Goal: Check status: Check status

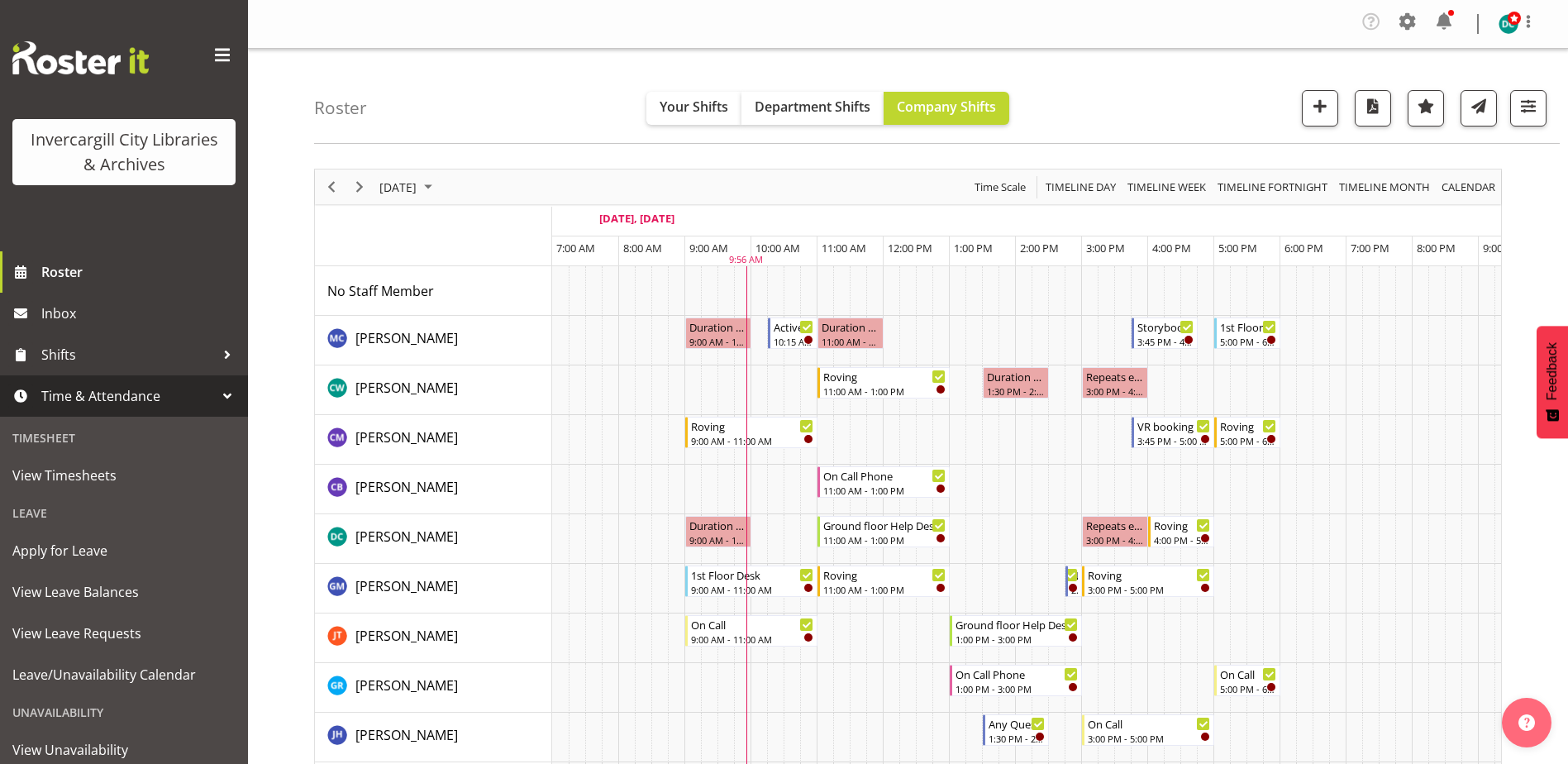
scroll to position [0, 43]
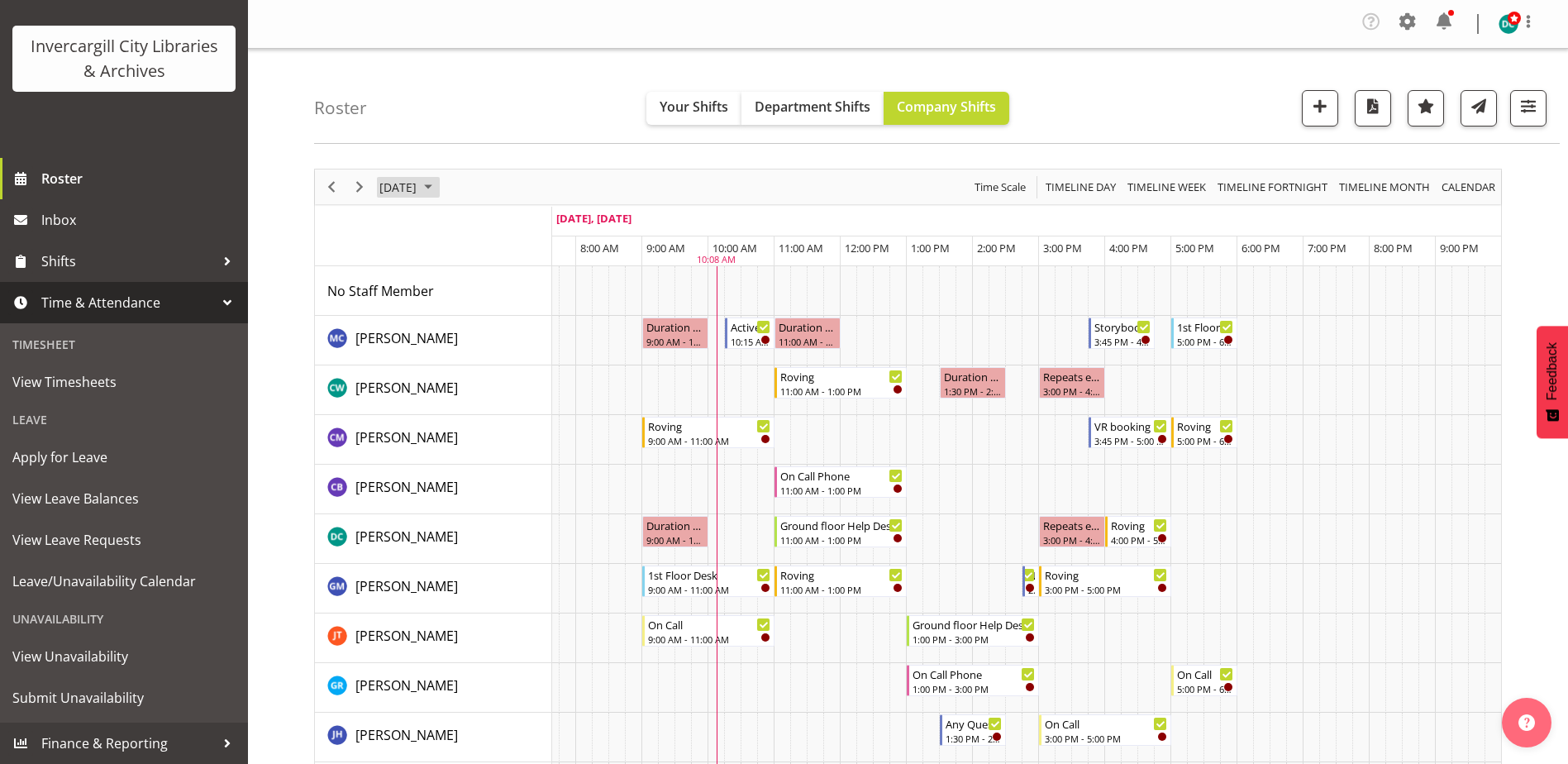
click at [419, 181] on span "[DATE]" at bounding box center [398, 187] width 41 height 20
click at [536, 366] on span "26" at bounding box center [529, 369] width 25 height 25
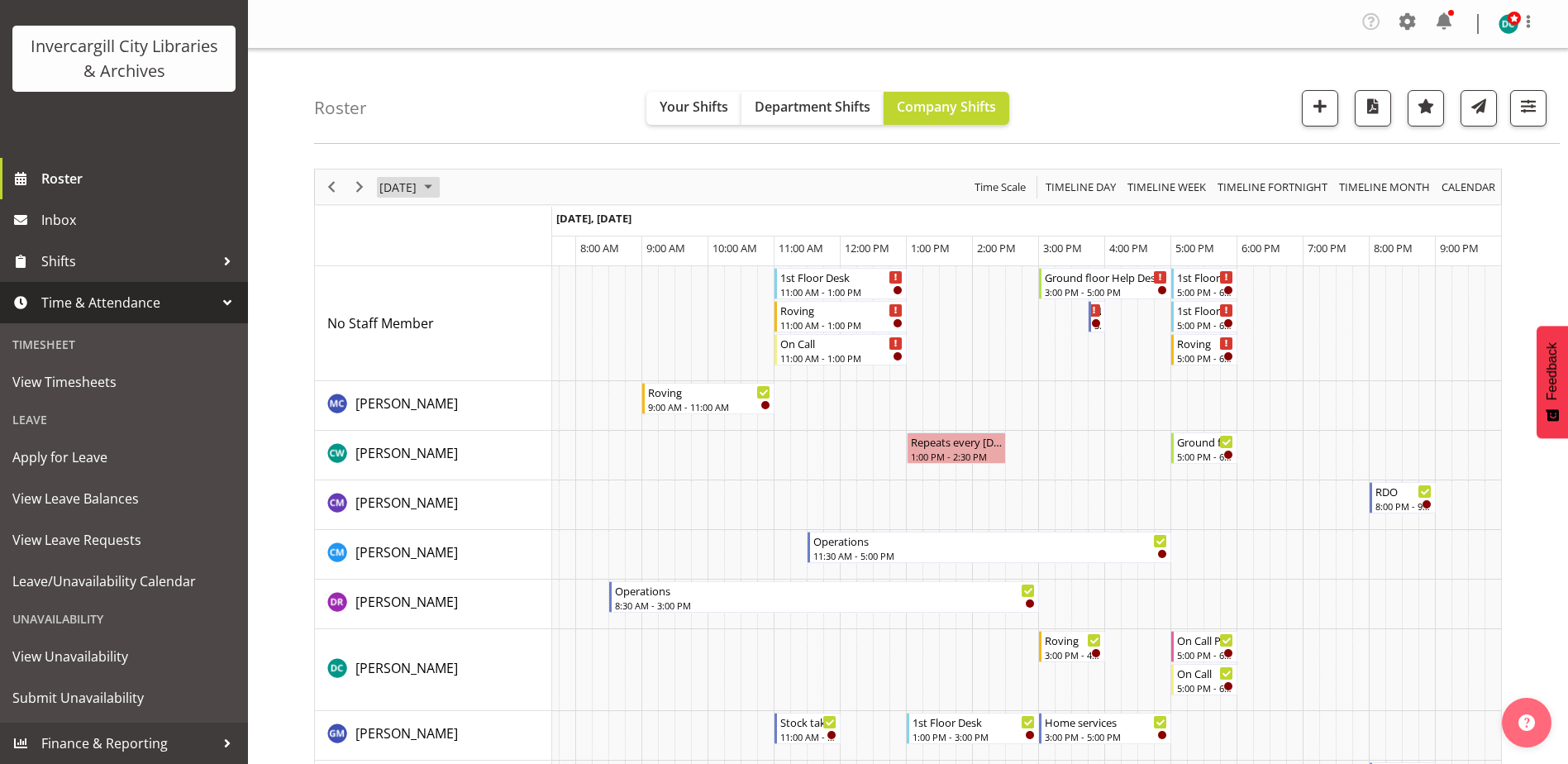
click at [419, 190] on span "[DATE]" at bounding box center [398, 187] width 41 height 20
click at [556, 226] on span "next month" at bounding box center [553, 228] width 29 height 30
click at [549, 287] on span "4" at bounding box center [556, 285] width 25 height 25
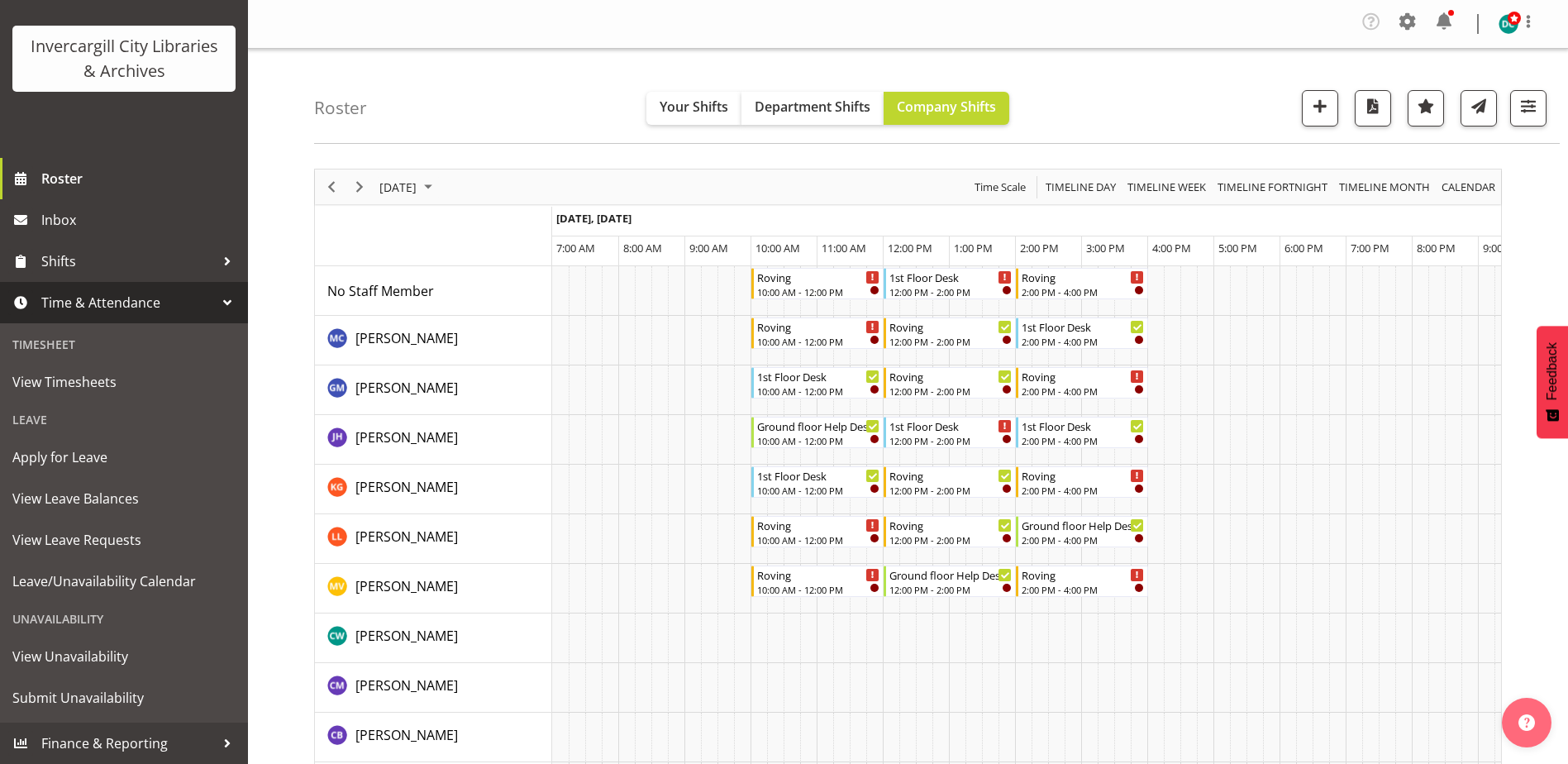
click at [442, 175] on div "[DATE]" at bounding box center [407, 187] width 69 height 35
click at [543, 91] on div "Roster Your Shifts Department Shifts Company Shifts All Locations [GEOGRAPHIC_D…" at bounding box center [937, 96] width 1245 height 95
click at [428, 171] on div "[DATE]" at bounding box center [407, 187] width 69 height 35
click at [419, 186] on span "[DATE]" at bounding box center [398, 187] width 41 height 20
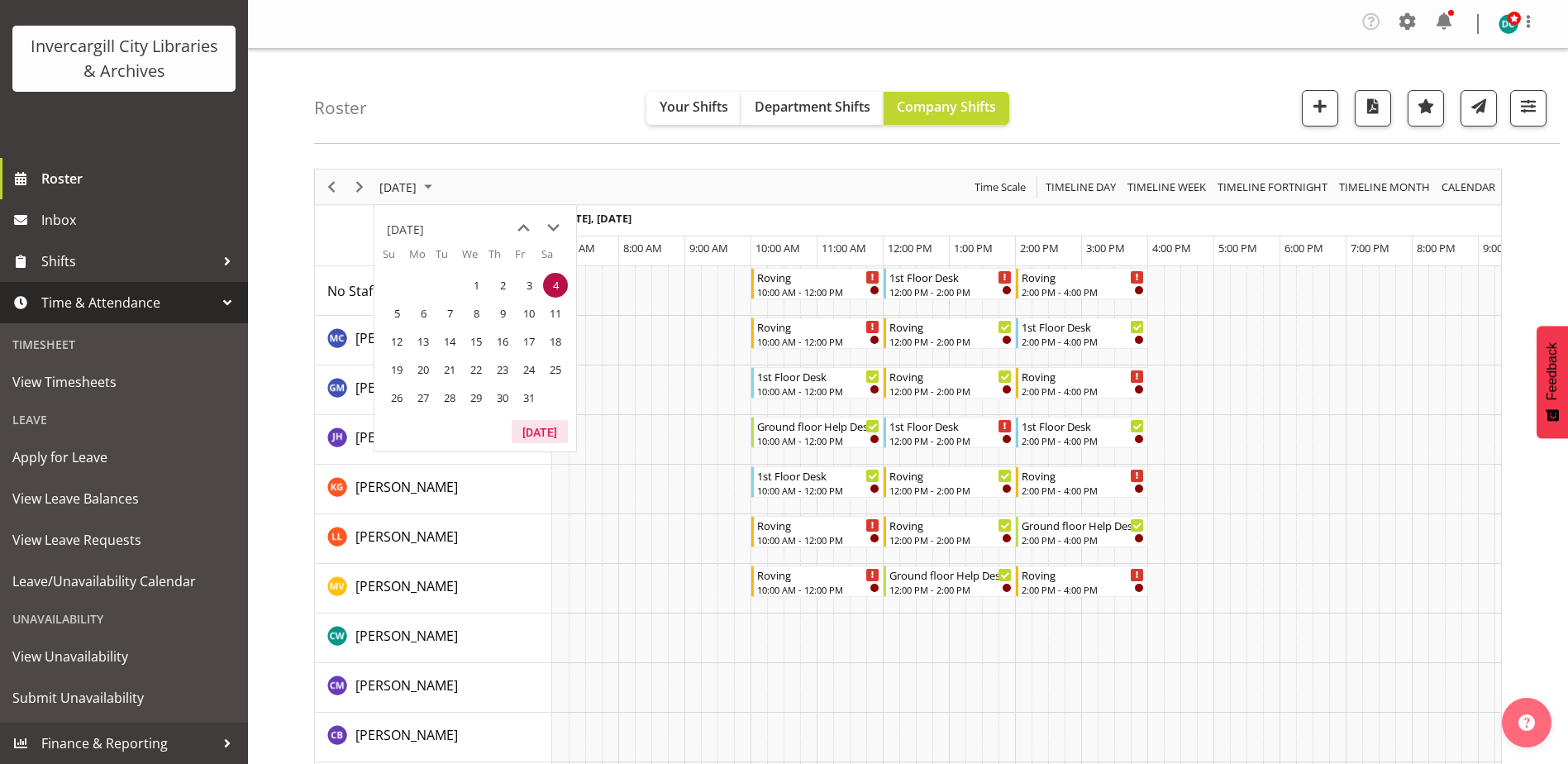
click at [547, 425] on button "[DATE]" at bounding box center [539, 431] width 56 height 23
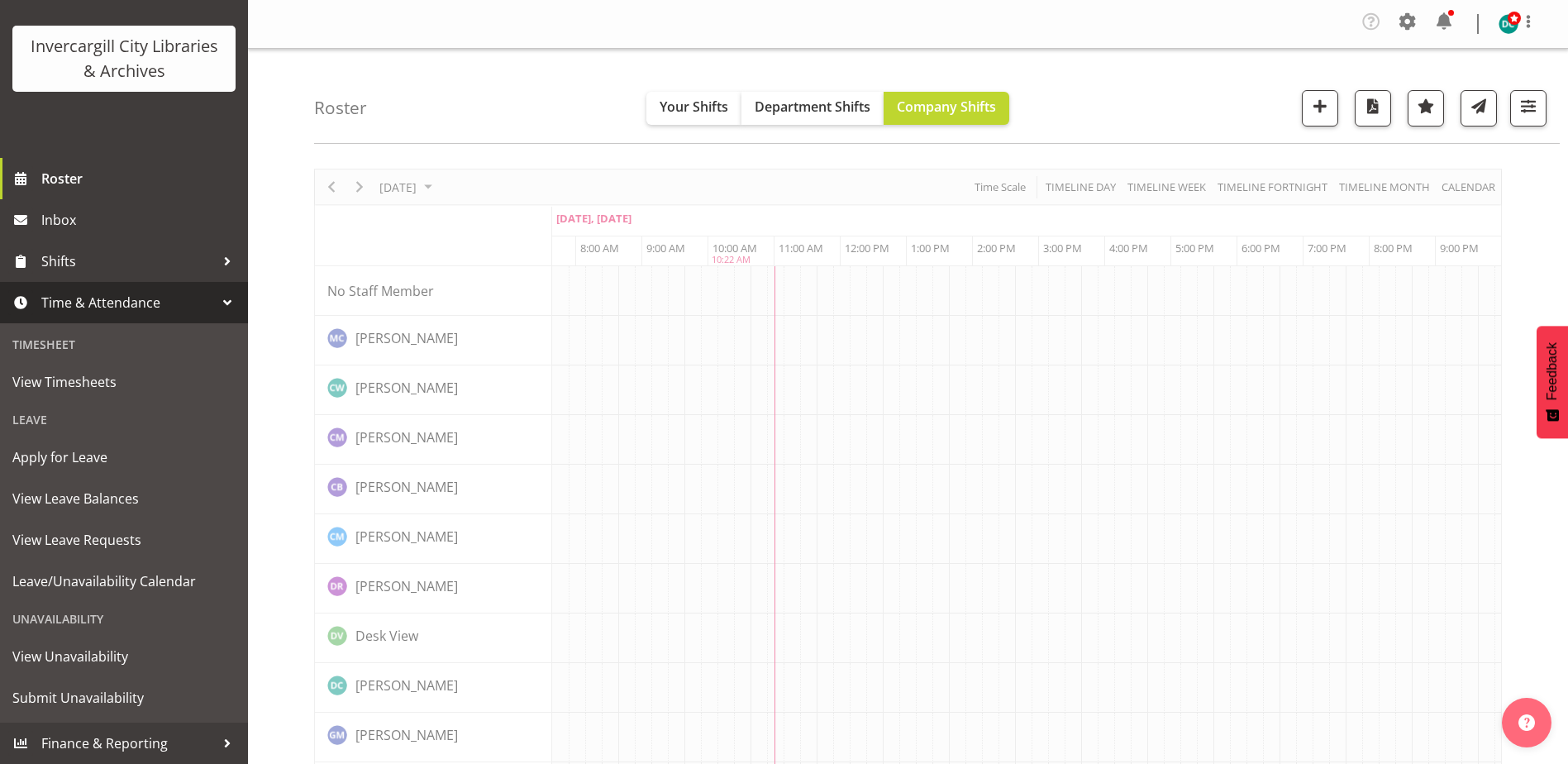
scroll to position [0, 43]
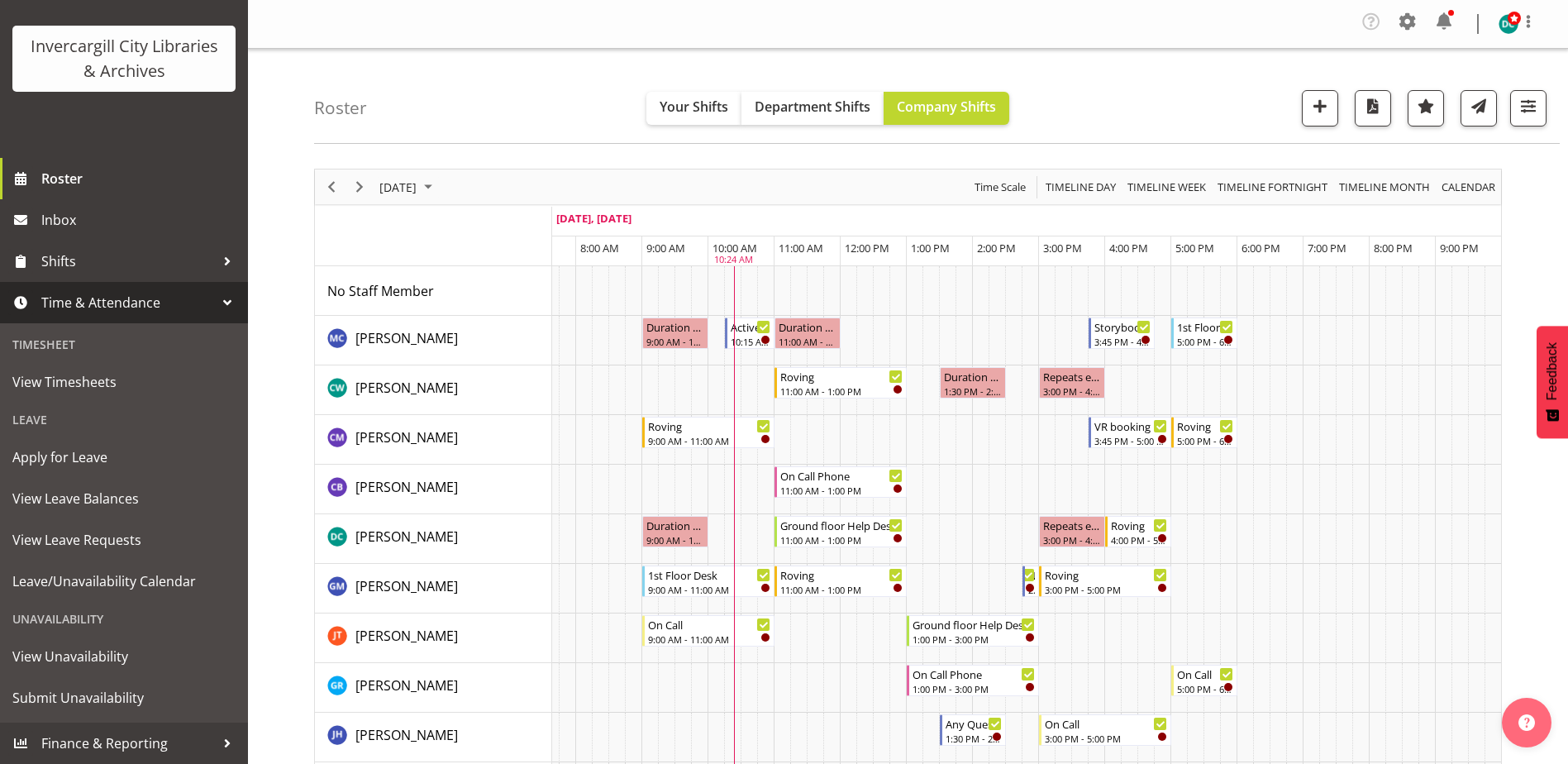
scroll to position [165, 0]
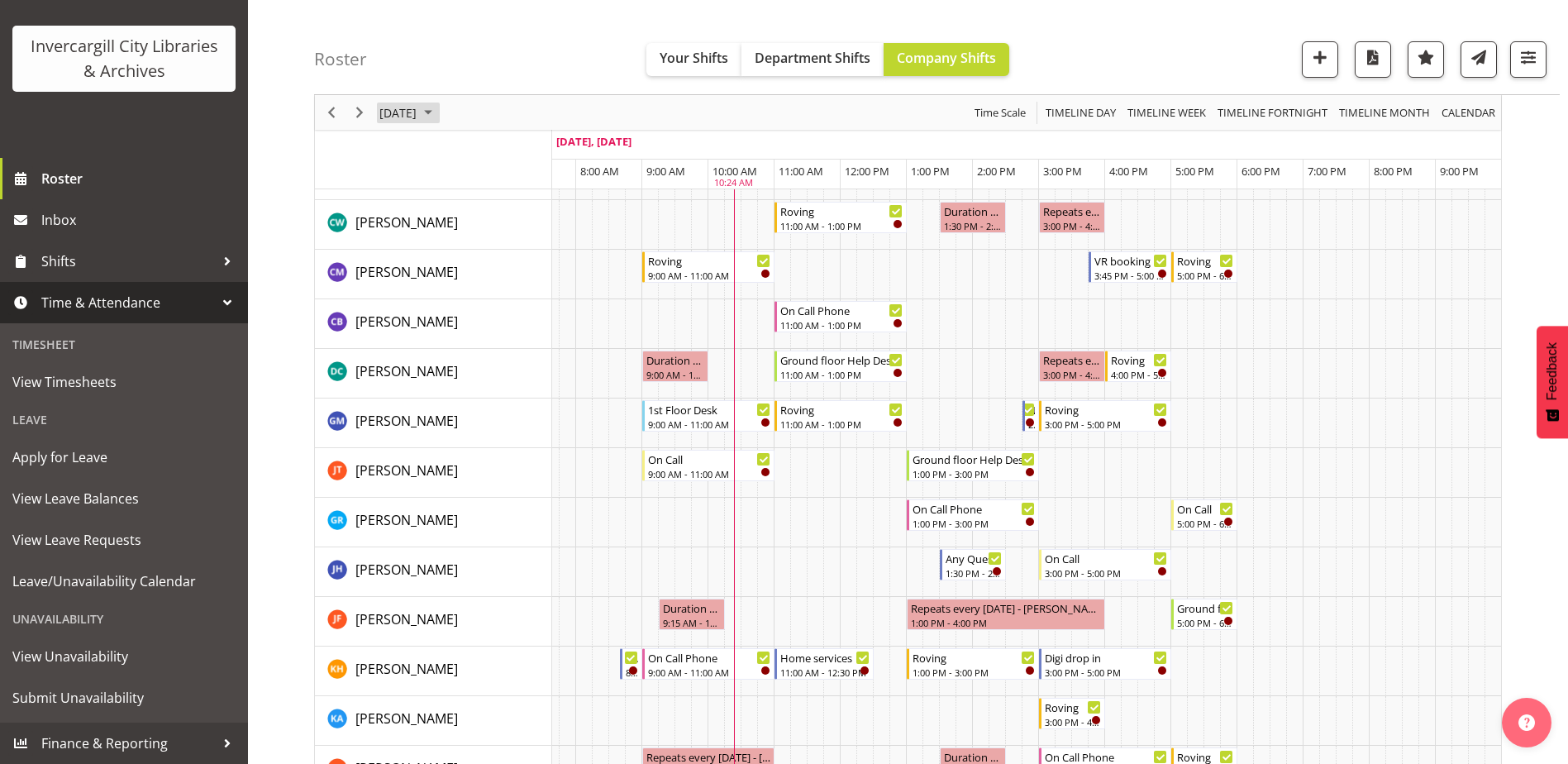
click at [419, 109] on span "[DATE]" at bounding box center [398, 112] width 41 height 20
drag, startPoint x: 420, startPoint y: 279, endPoint x: 440, endPoint y: 361, distance: 84.4
click at [420, 278] on span "15" at bounding box center [423, 267] width 25 height 25
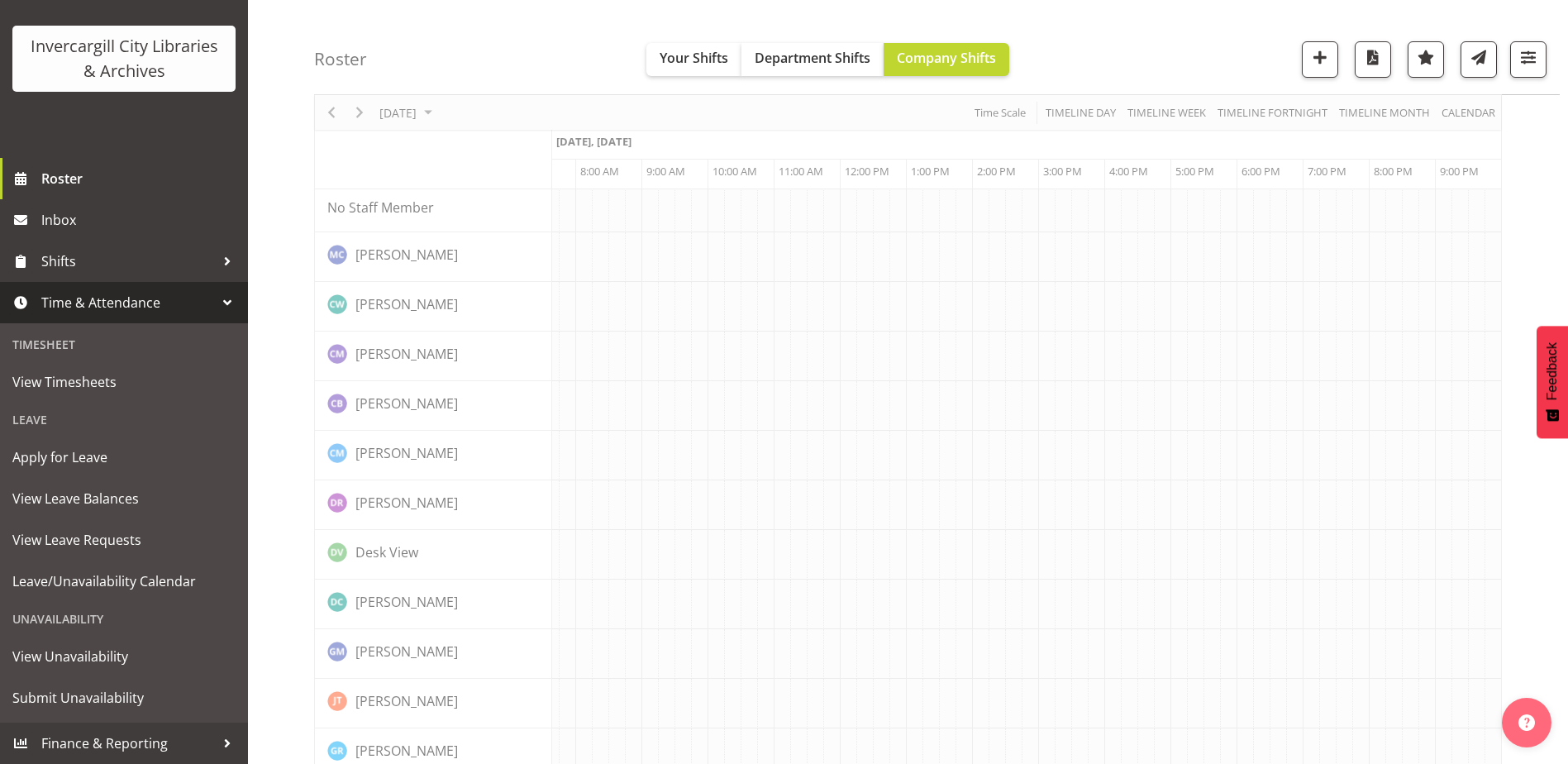
scroll to position [0, 0]
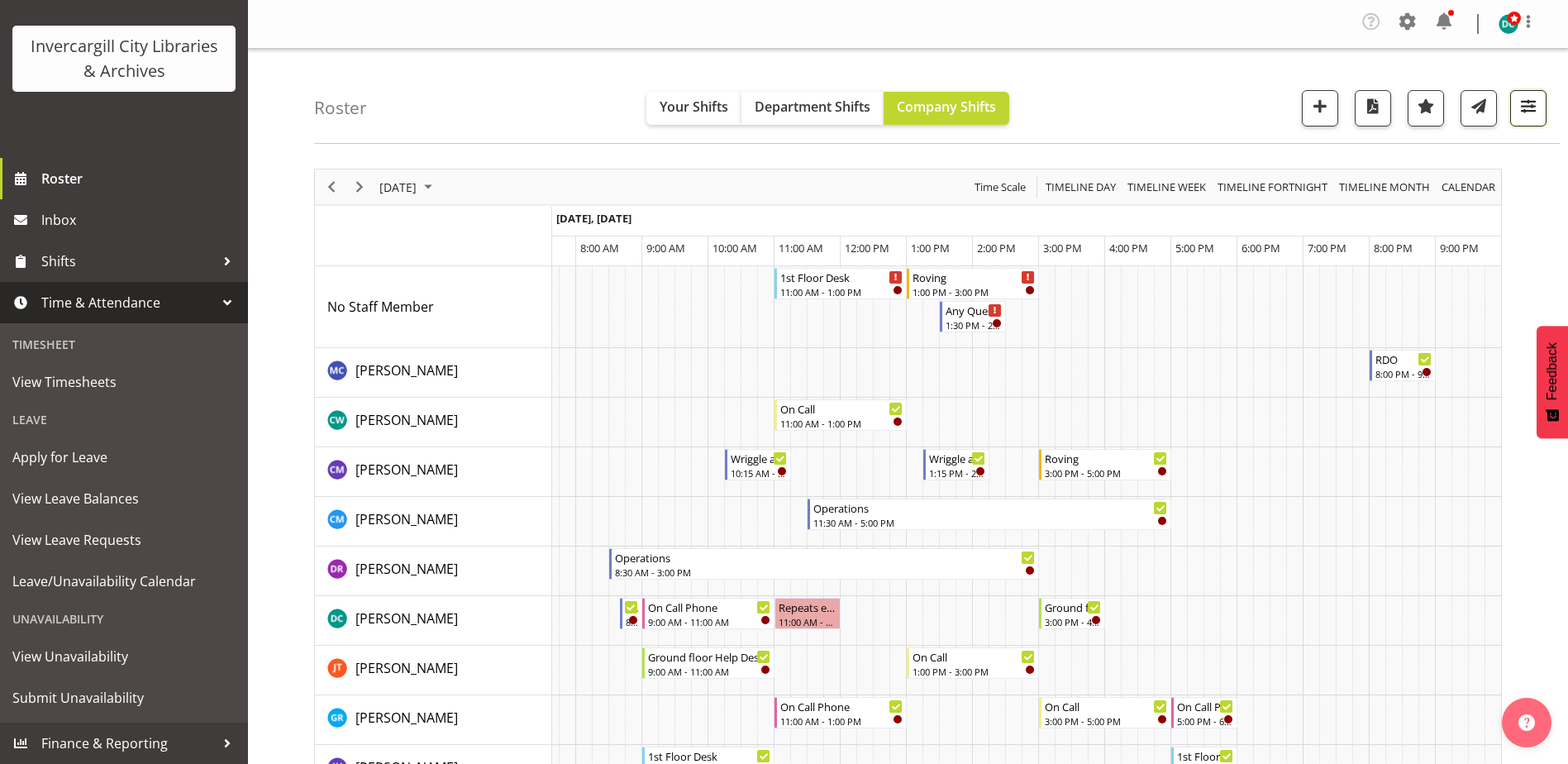
click at [1526, 101] on span "button" at bounding box center [1527, 105] width 21 height 21
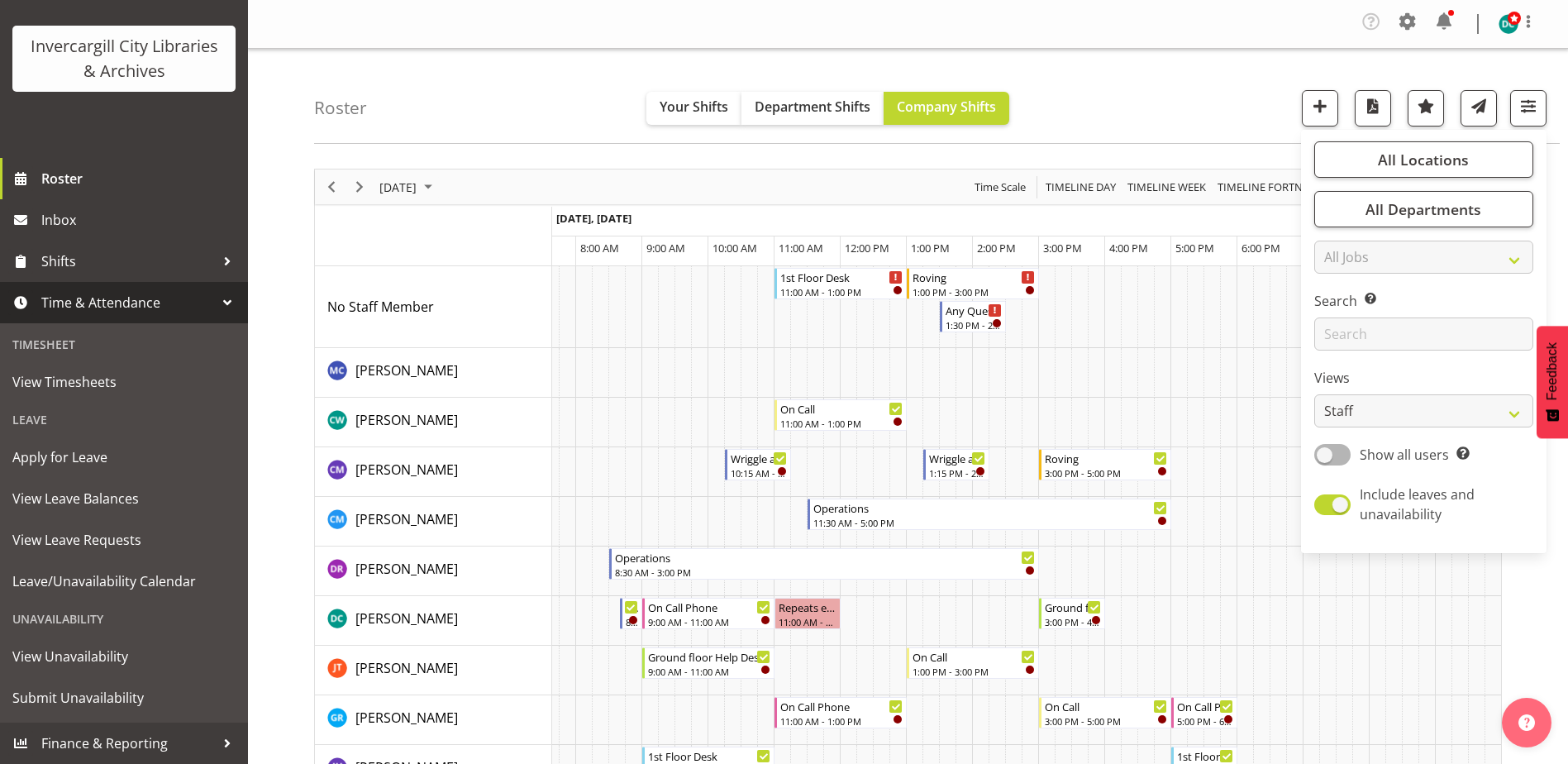
click at [1201, 53] on div "Roster Your Shifts Department Shifts Company Shifts All Locations [GEOGRAPHIC_D…" at bounding box center [937, 96] width 1245 height 95
